Goal: Task Accomplishment & Management: Use online tool/utility

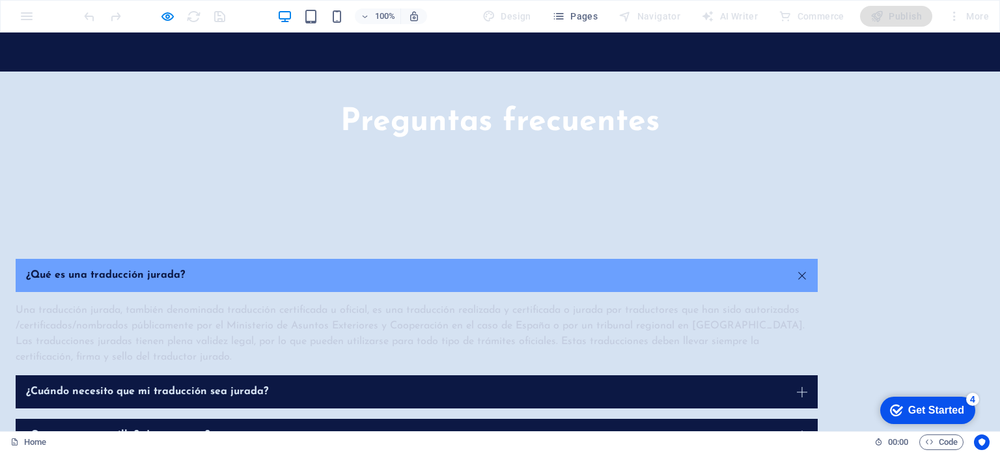
scroll to position [4102, 0]
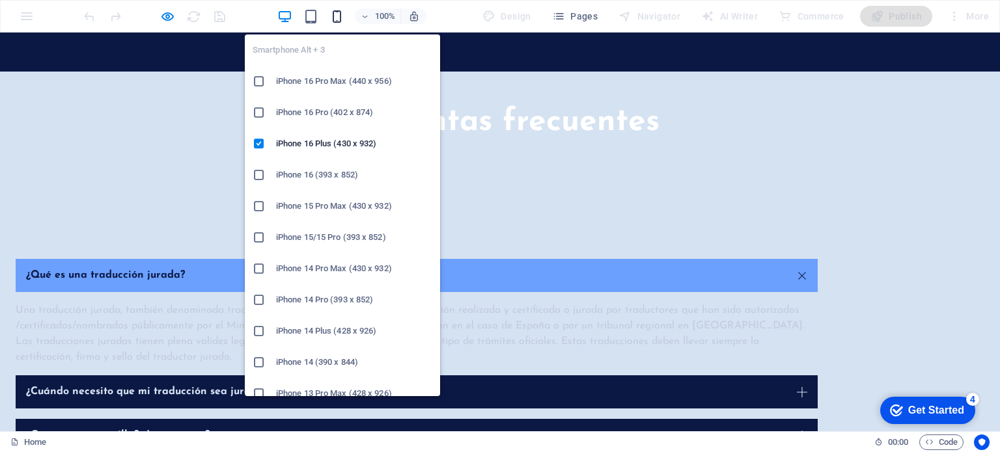
click at [339, 12] on icon "button" at bounding box center [336, 16] width 15 height 15
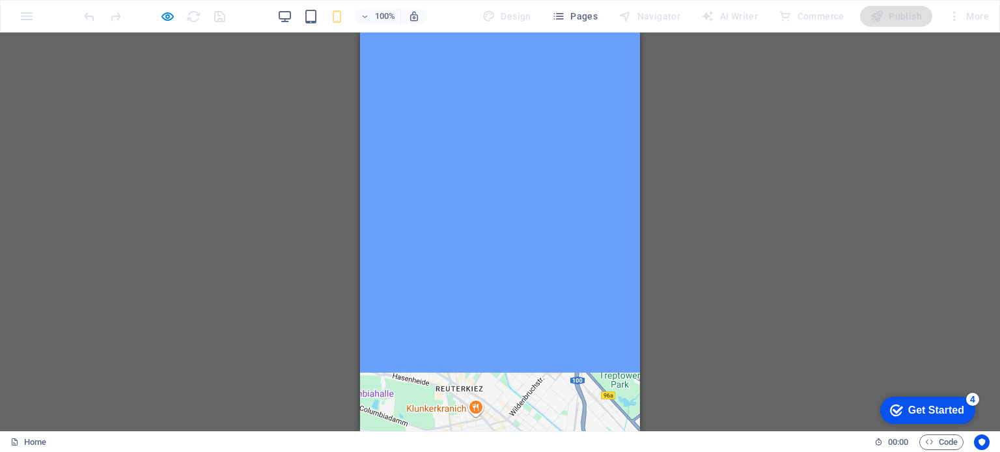
scroll to position [5664, 0]
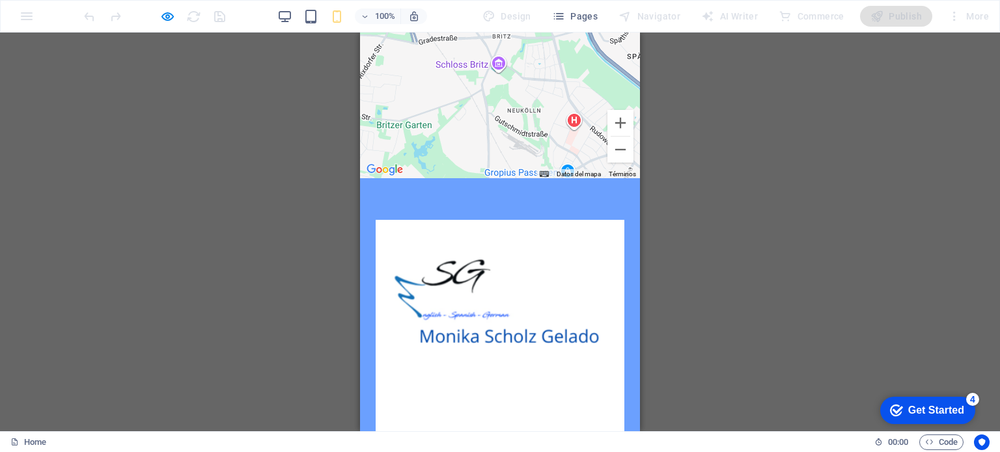
scroll to position [6146, 0]
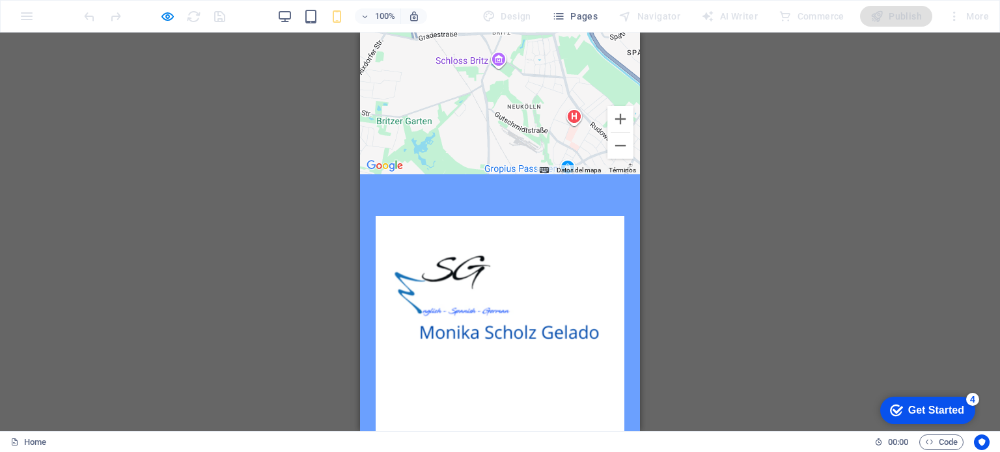
click at [288, 284] on div "H1 2 columns Container Container Image Container Text Spacer Languages Language…" at bounding box center [500, 232] width 1000 height 399
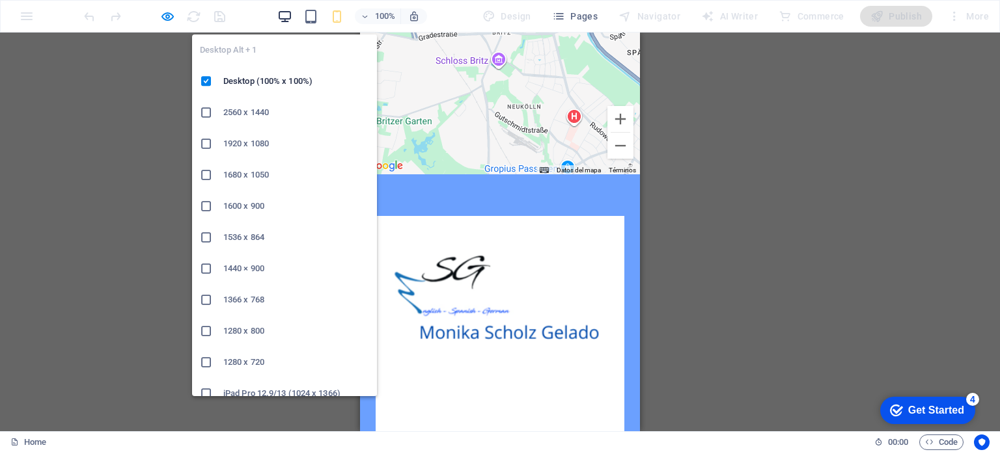
click at [286, 12] on icon "button" at bounding box center [284, 16] width 15 height 15
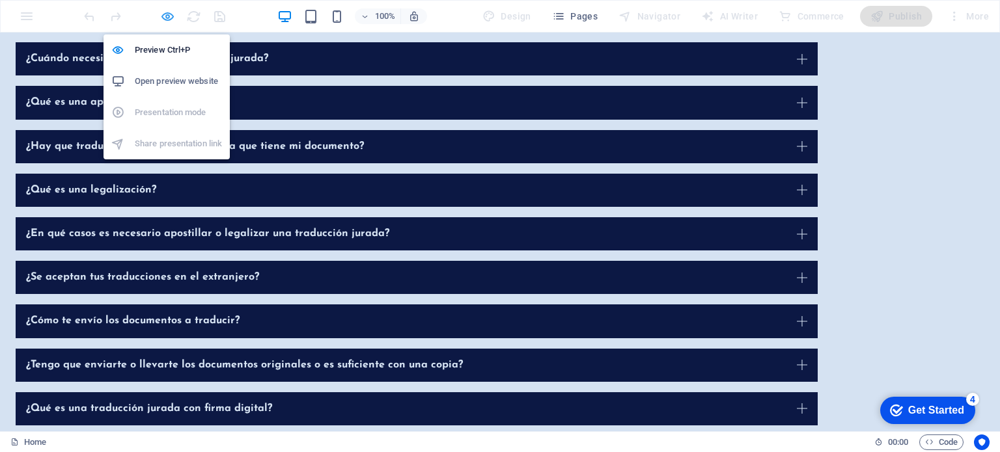
click at [164, 13] on icon "button" at bounding box center [167, 16] width 15 height 15
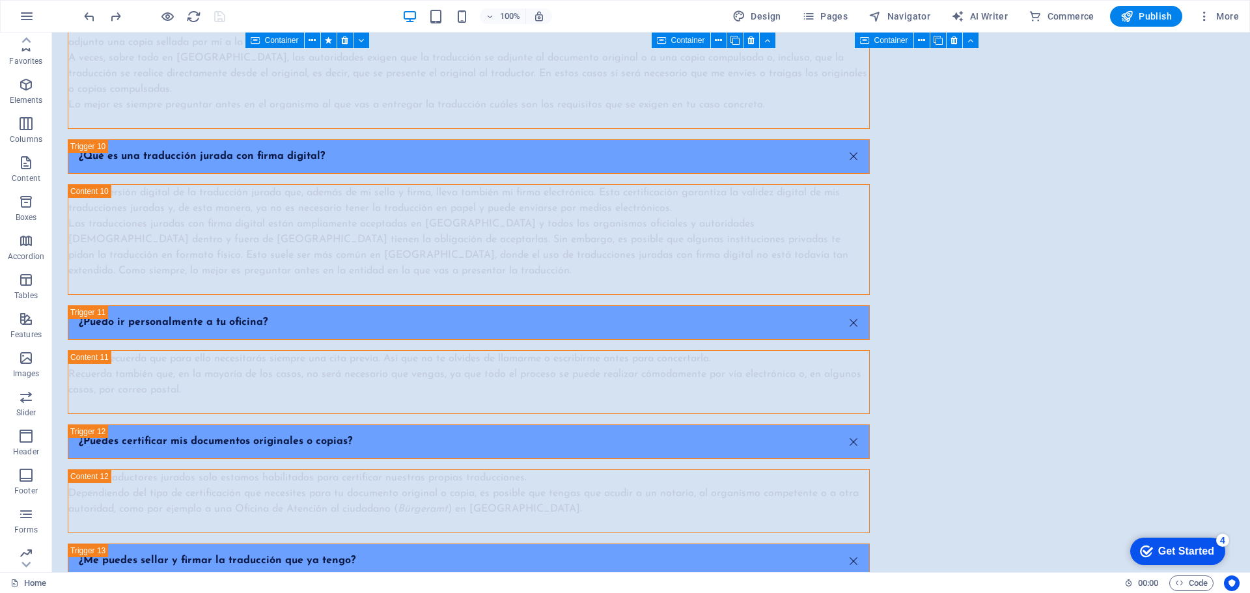
scroll to position [68, 0]
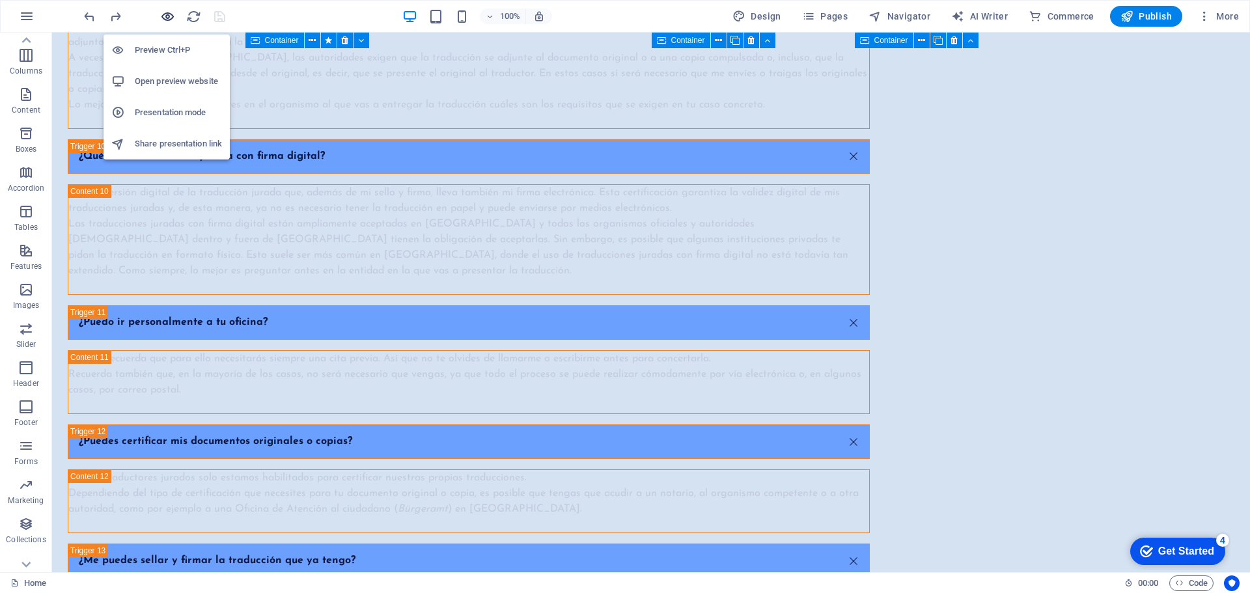
click at [165, 16] on icon "button" at bounding box center [167, 16] width 15 height 15
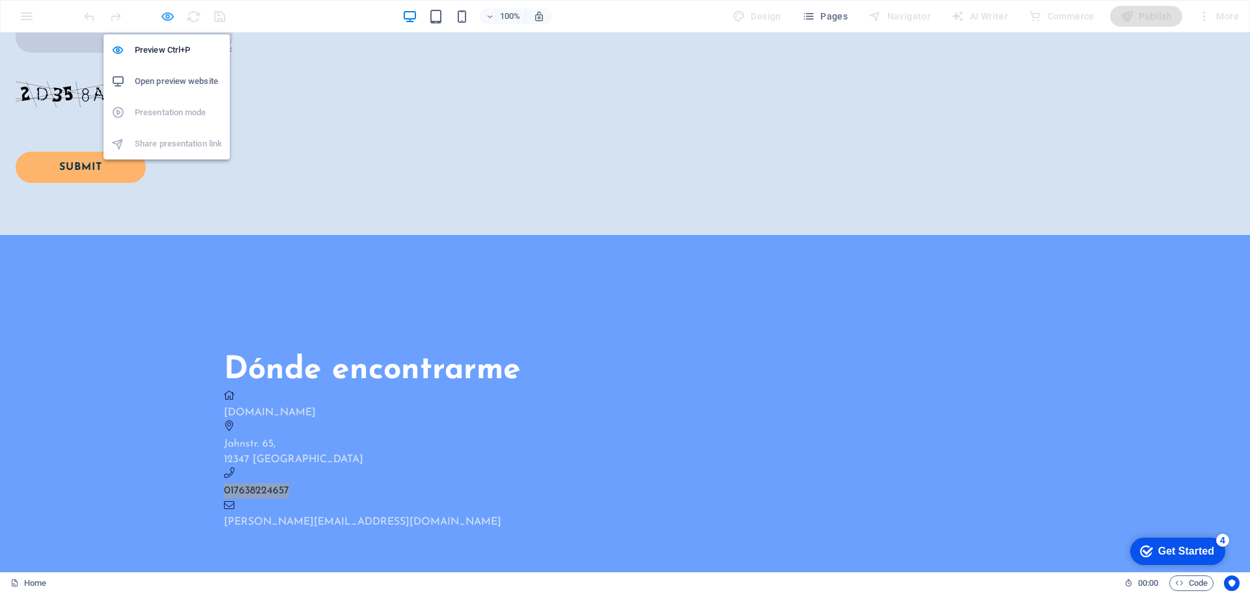
scroll to position [4295, 0]
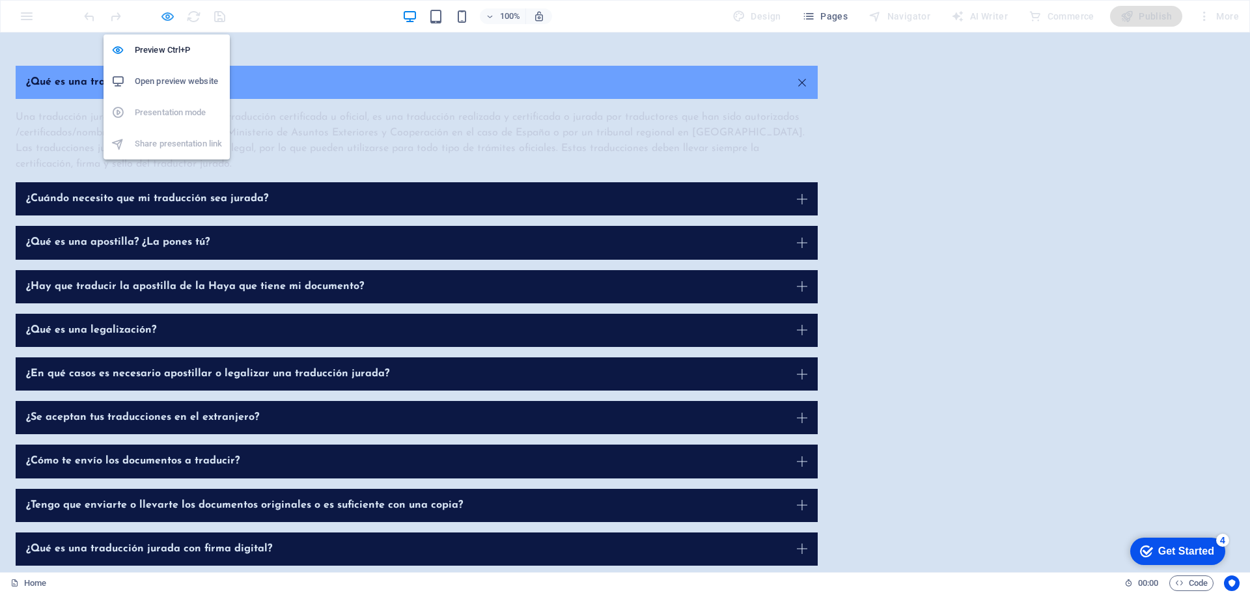
click at [165, 16] on icon "button" at bounding box center [167, 16] width 15 height 15
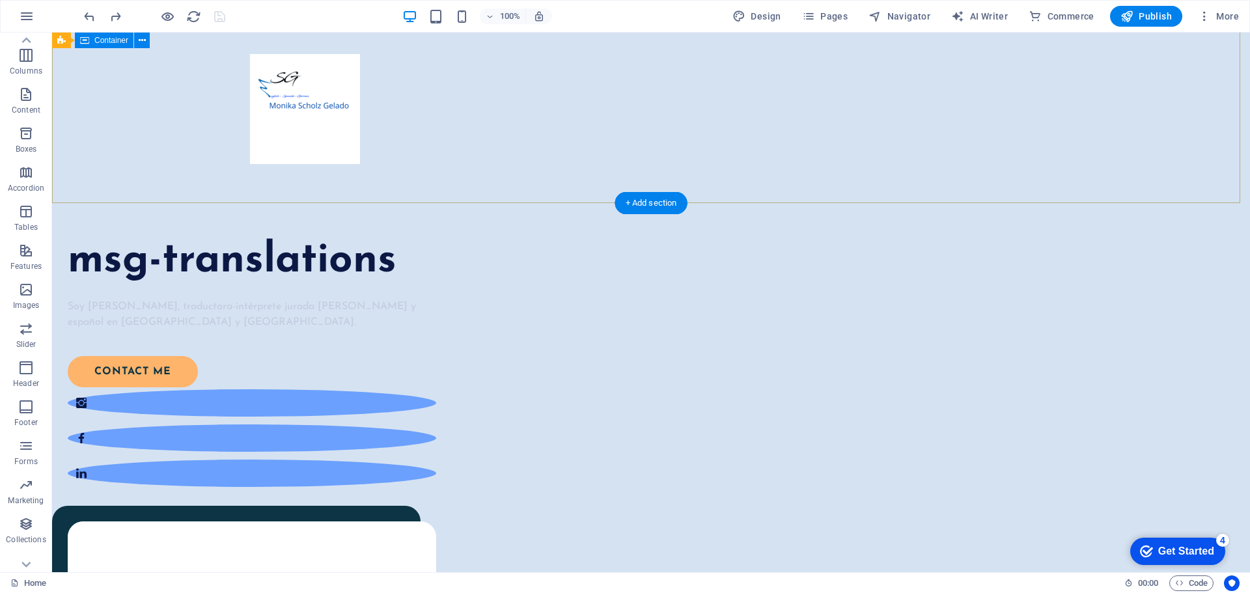
scroll to position [83, 0]
